Goal: Find specific page/section: Find specific page/section

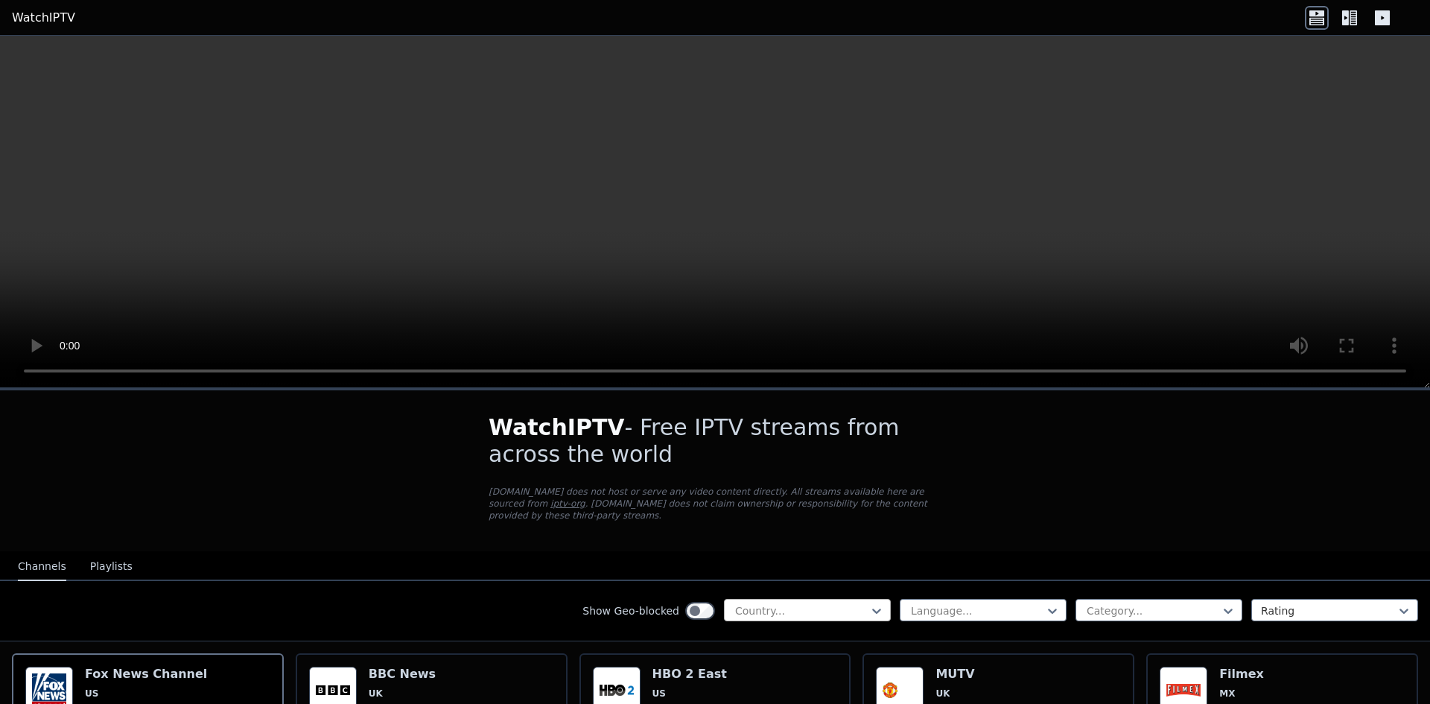
click at [792, 607] on div "Country..." at bounding box center [807, 610] width 167 height 22
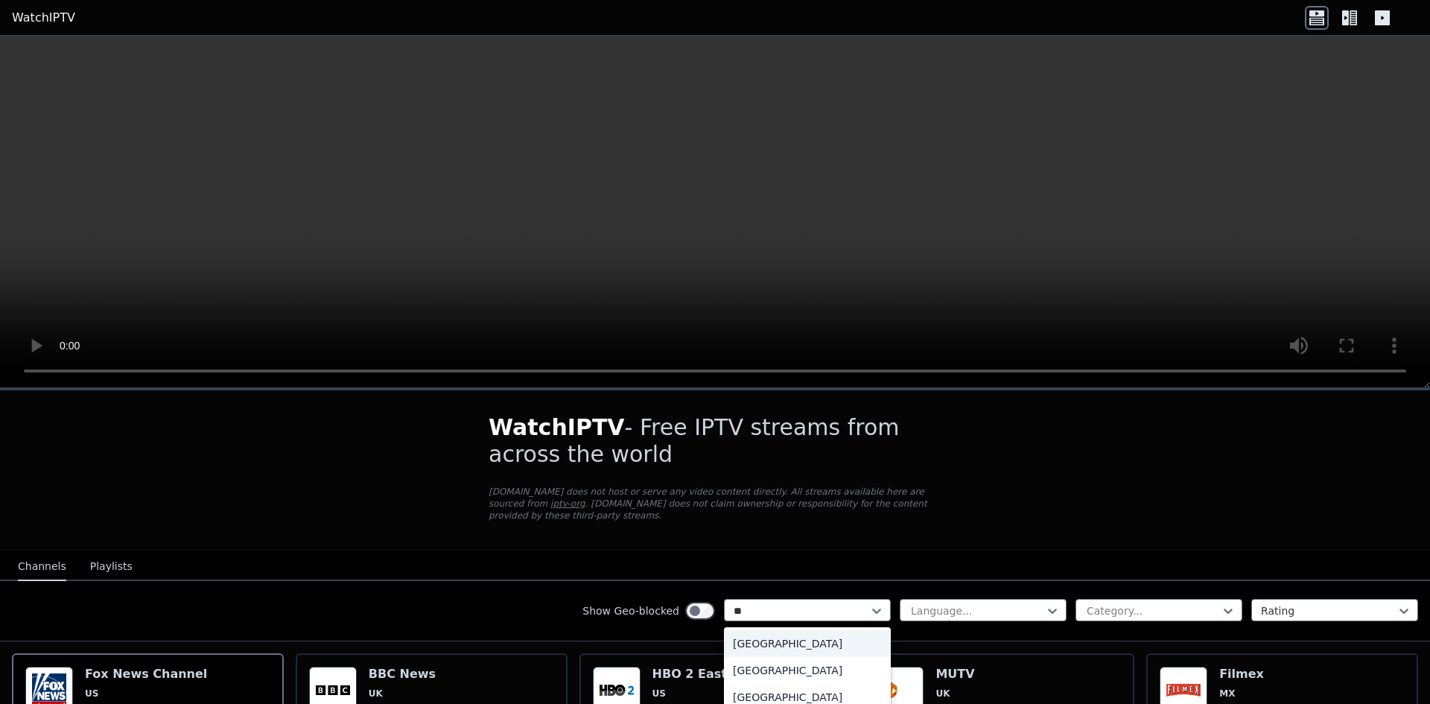
type input "**"
click at [772, 657] on div "[GEOGRAPHIC_DATA]" at bounding box center [807, 670] width 167 height 27
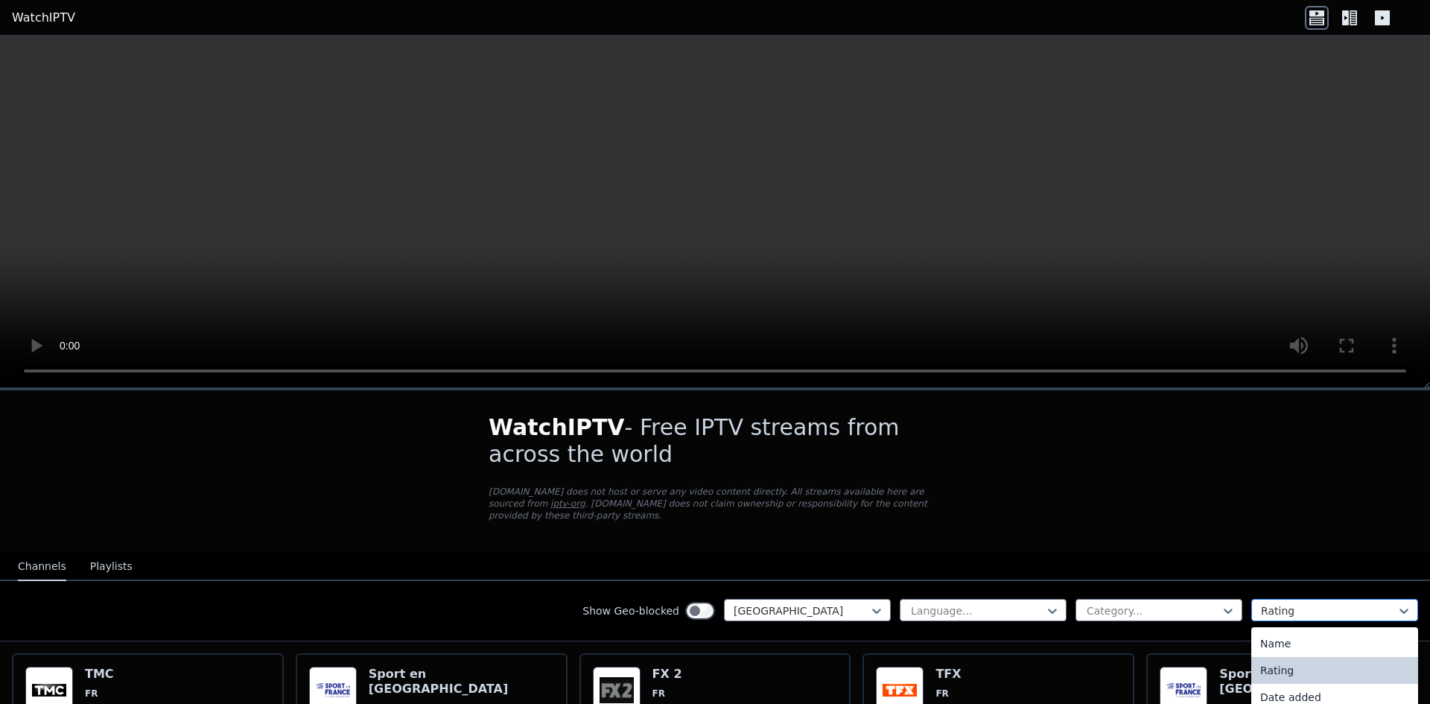
click at [1261, 603] on div at bounding box center [1329, 610] width 136 height 15
click at [1275, 659] on div "Rating" at bounding box center [1334, 670] width 167 height 27
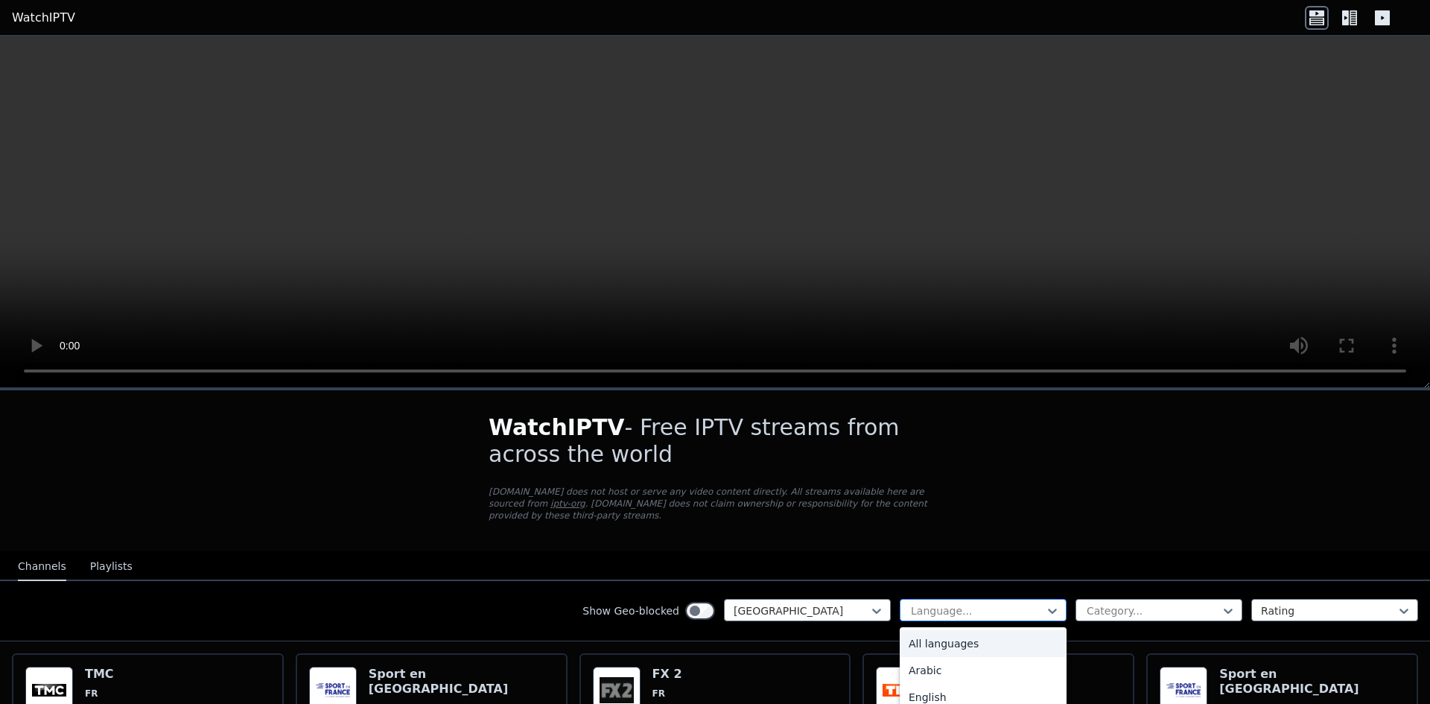
click at [963, 603] on div at bounding box center [977, 610] width 136 height 15
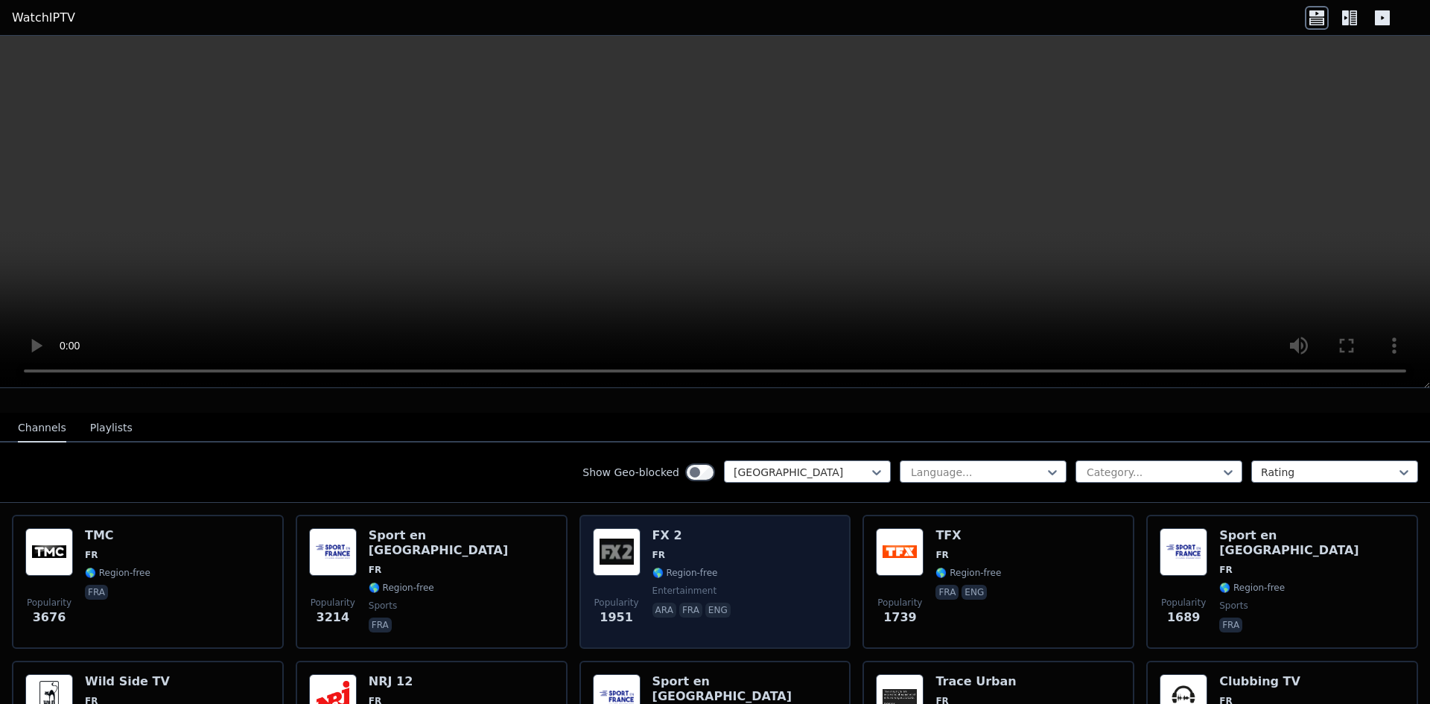
scroll to position [149, 0]
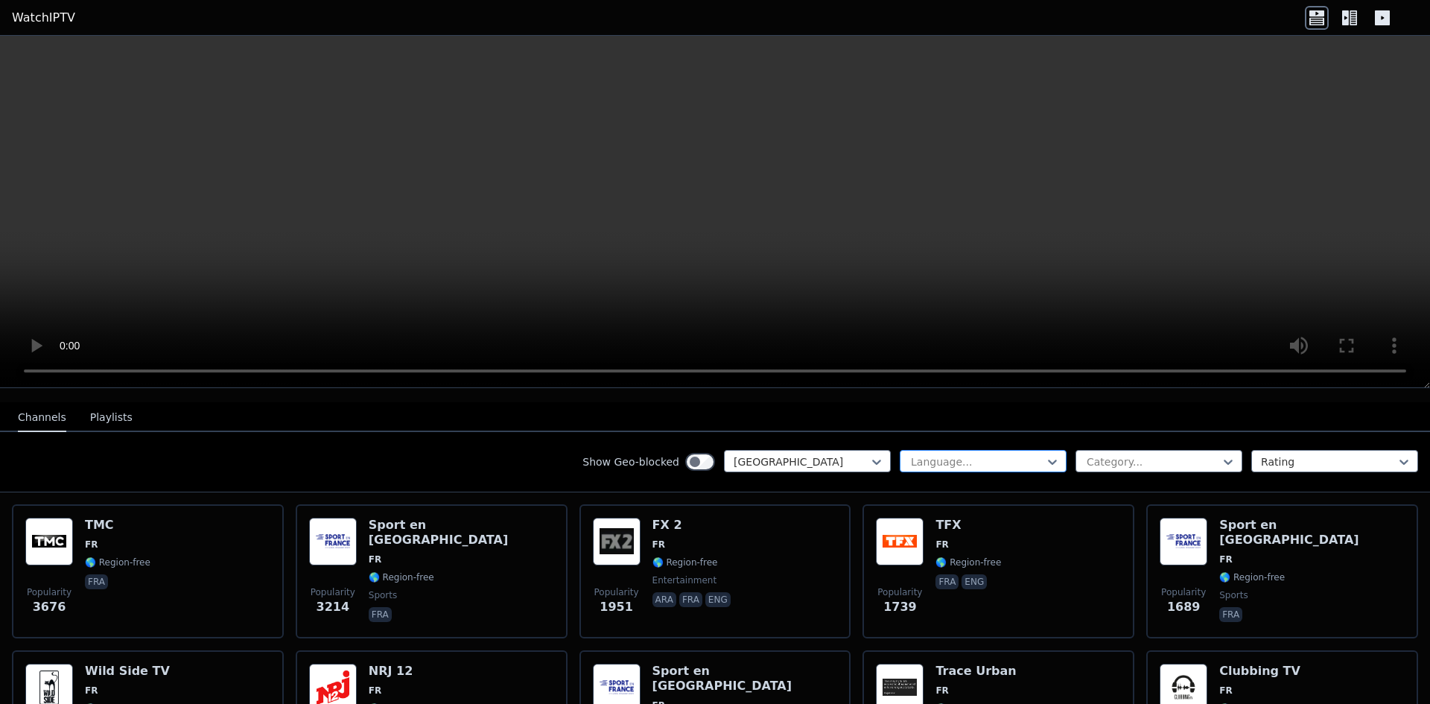
click at [964, 454] on div at bounding box center [977, 461] width 136 height 15
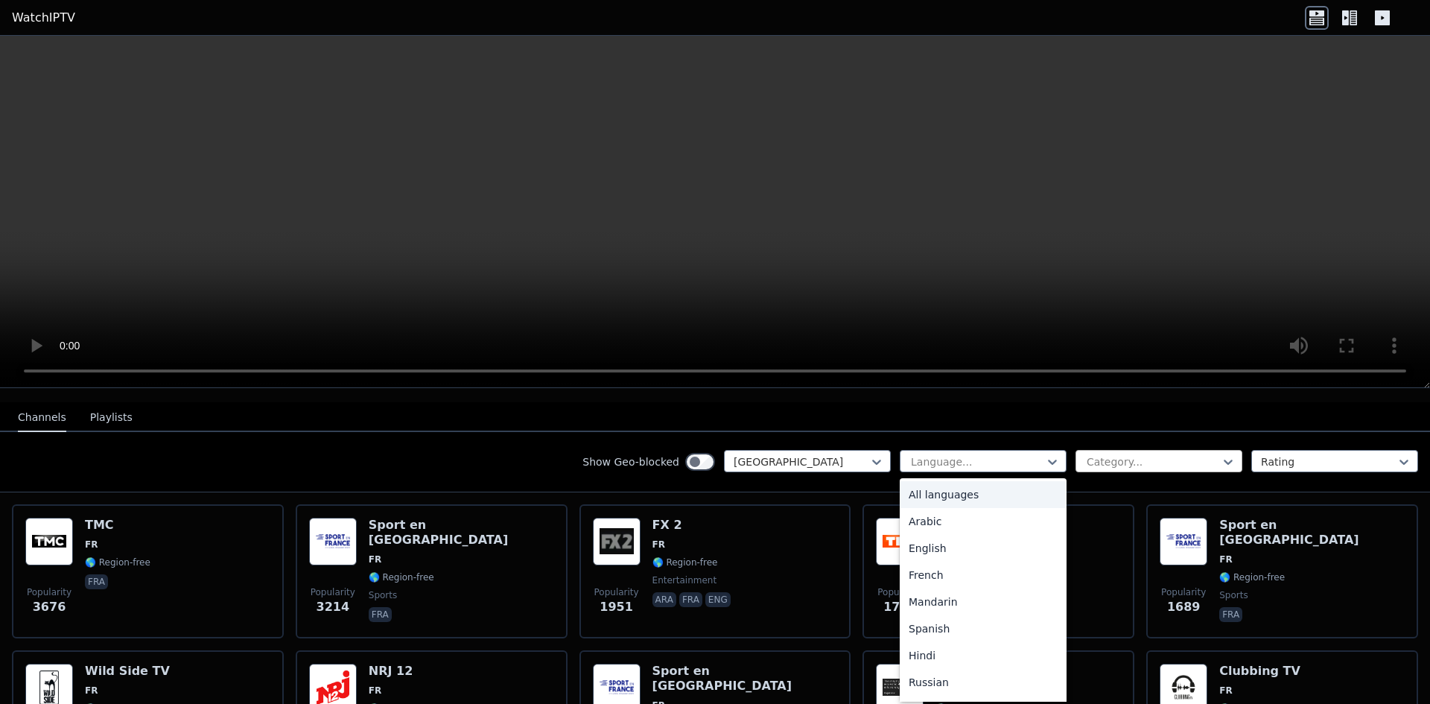
click at [1118, 454] on div at bounding box center [1153, 461] width 136 height 15
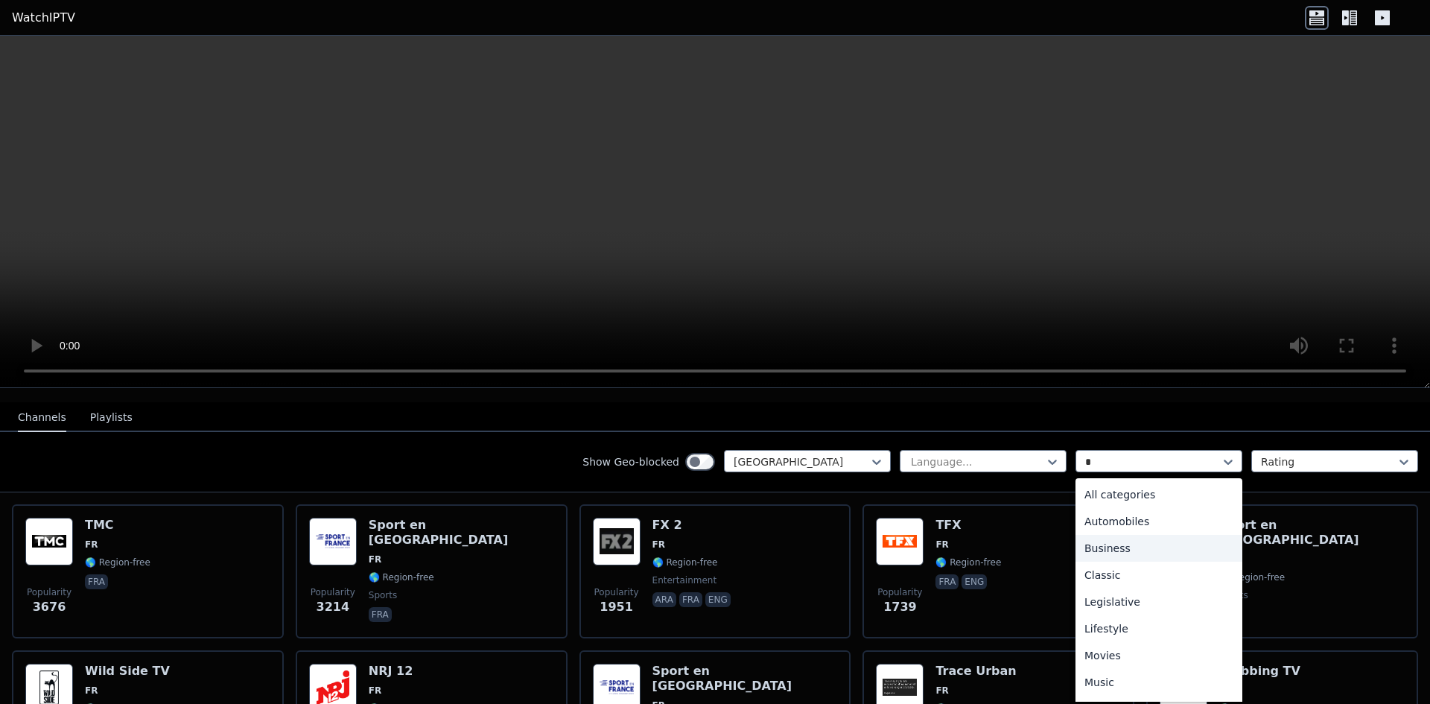
type input "**"
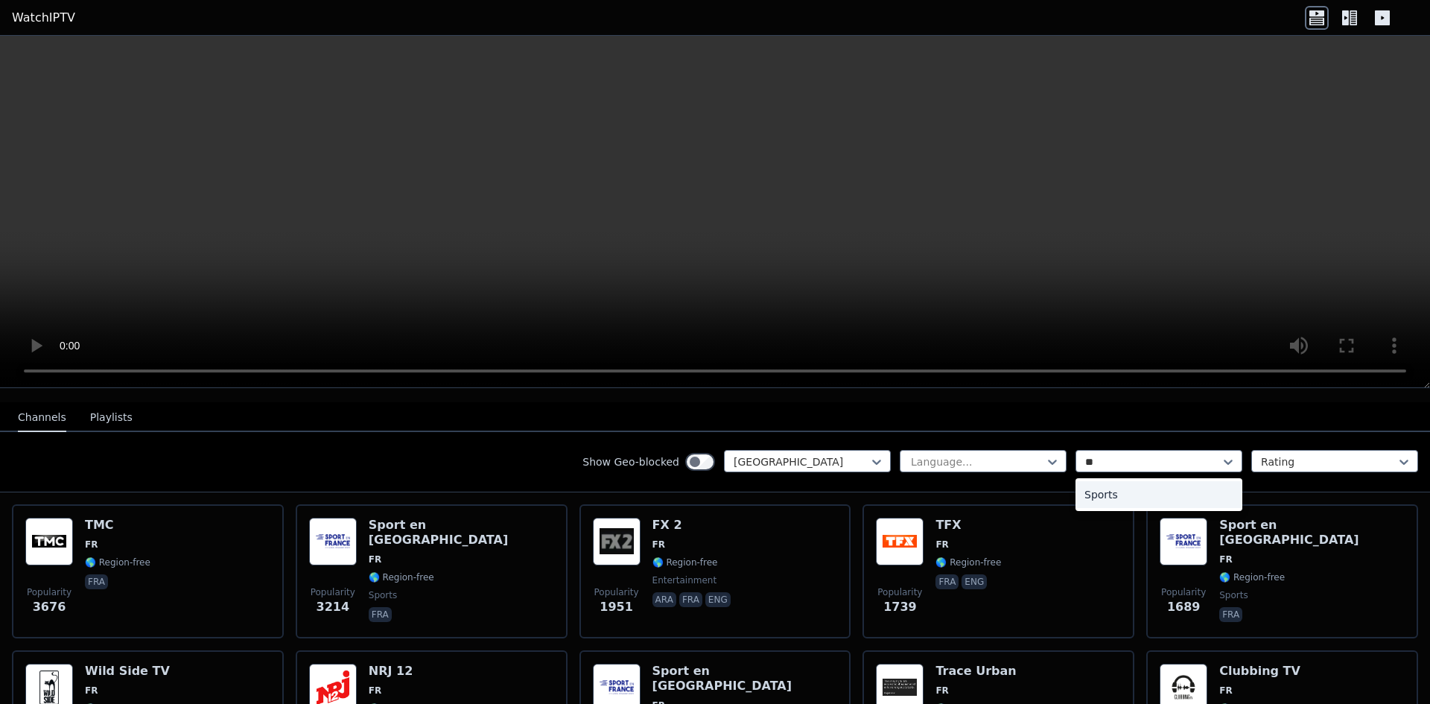
click at [1118, 482] on div "Sports" at bounding box center [1158, 494] width 167 height 27
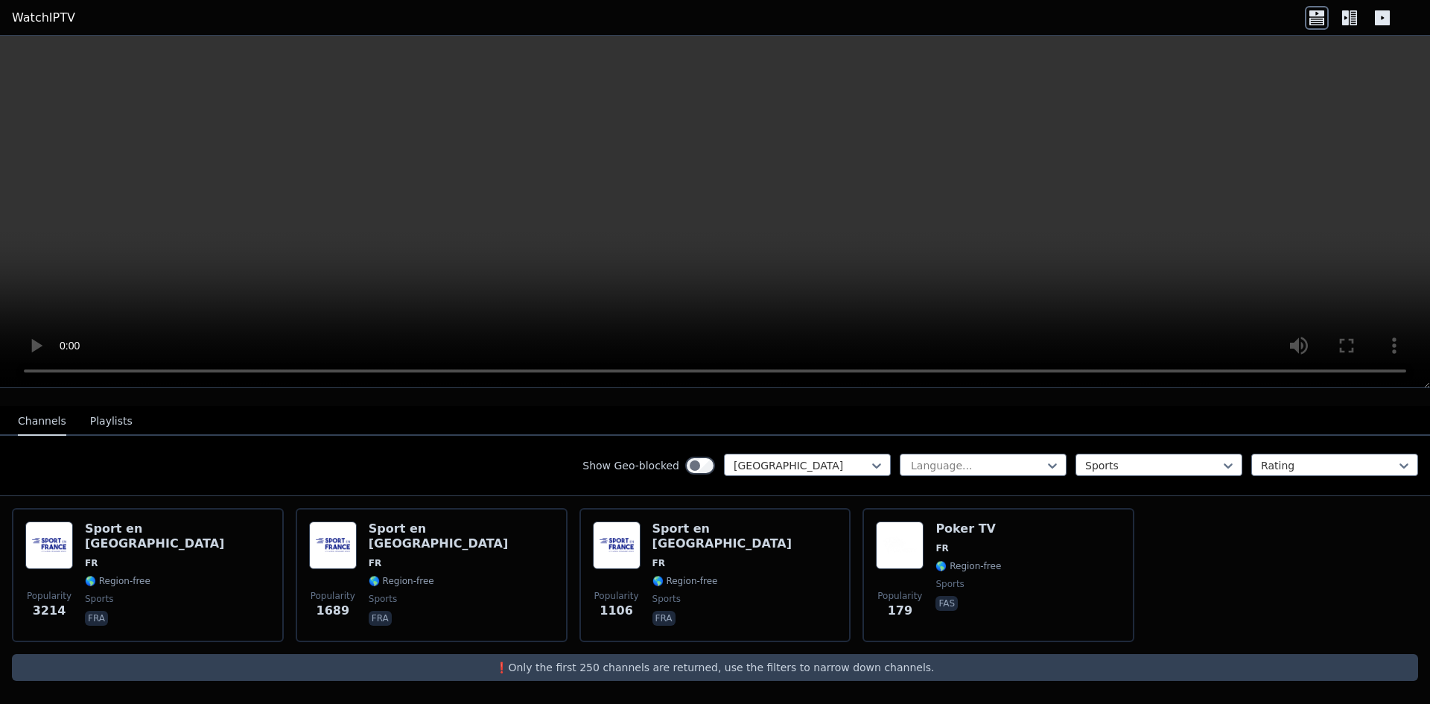
scroll to position [133, 0]
